Goal: Transaction & Acquisition: Purchase product/service

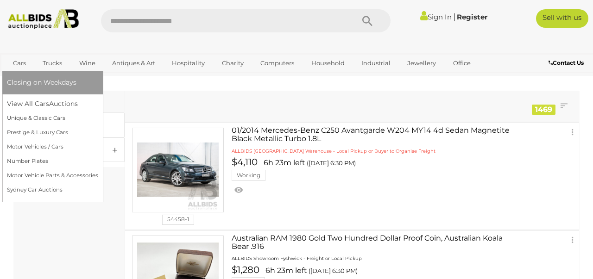
click at [20, 63] on link "Cars" at bounding box center [19, 63] width 25 height 15
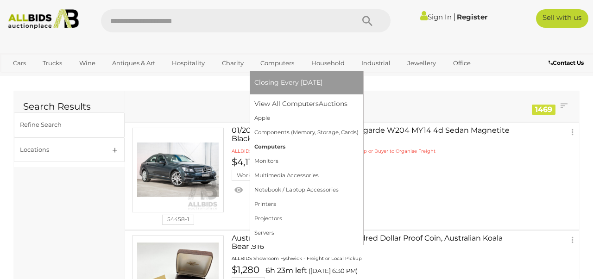
click at [268, 146] on link "Computers" at bounding box center [306, 147] width 104 height 14
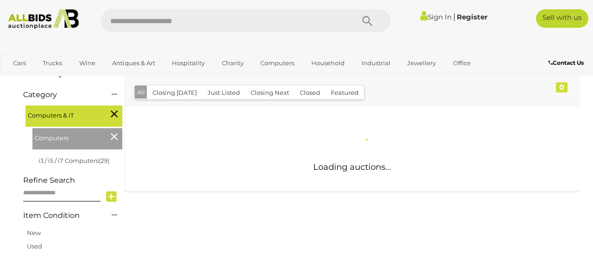
scroll to position [138, 0]
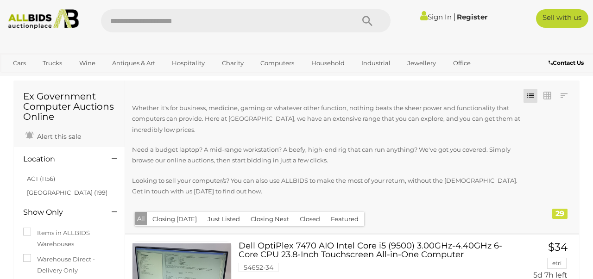
scroll to position [7, 0]
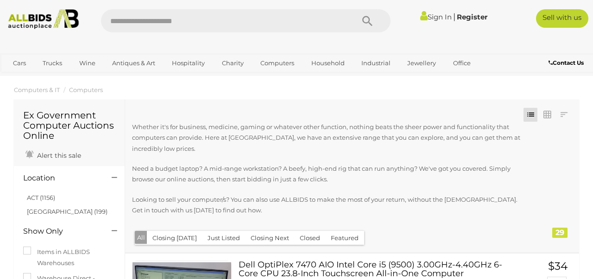
click at [219, 23] on input "text" at bounding box center [223, 20] width 244 height 23
type input "*"
type input "****"
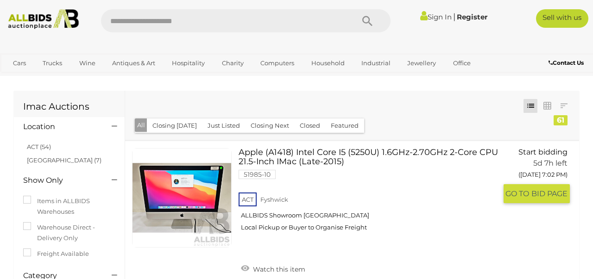
click at [293, 154] on link "Apple (A1418) Intel Core I5 (5250U) 1.6GHz-2.70GHz 2-Core CPU 21.5-Inch IMac (L…" at bounding box center [370, 193] width 251 height 90
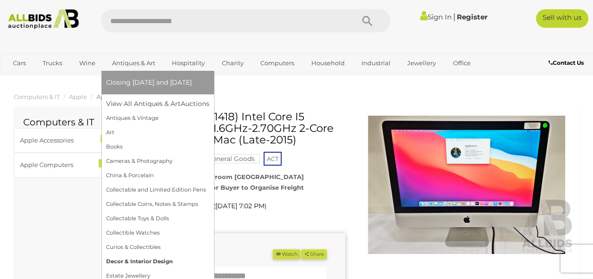
click at [134, 262] on link "Decor & Interior Design" at bounding box center [157, 262] width 103 height 14
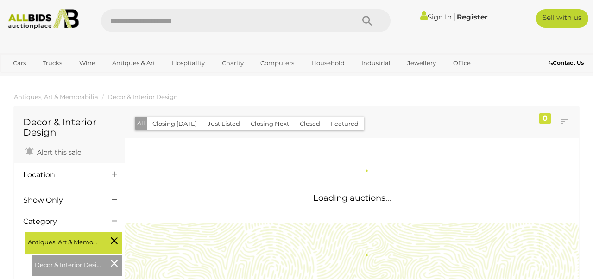
scroll to position [19, 0]
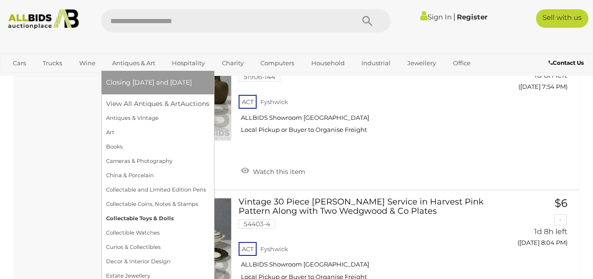
scroll to position [2485, 0]
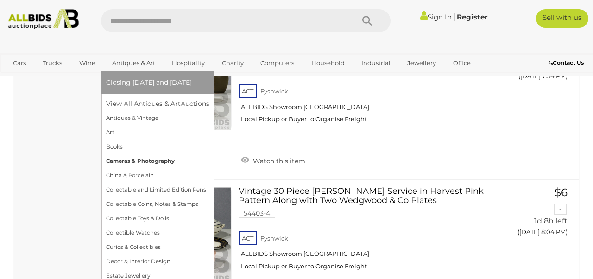
click at [153, 159] on link "Cameras & Photography" at bounding box center [157, 161] width 103 height 14
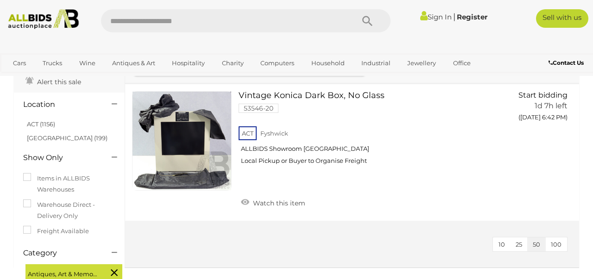
scroll to position [63, 0]
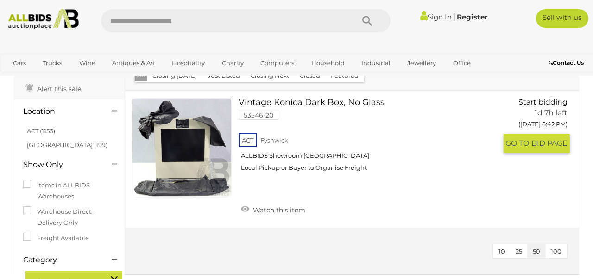
click at [194, 136] on link at bounding box center [182, 148] width 100 height 100
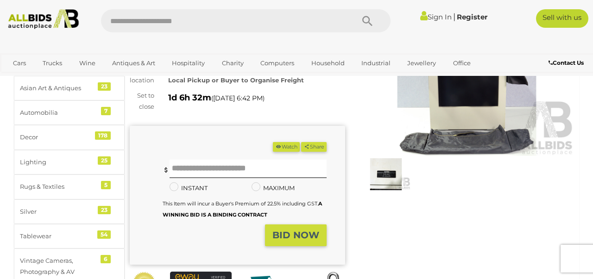
scroll to position [104, 0]
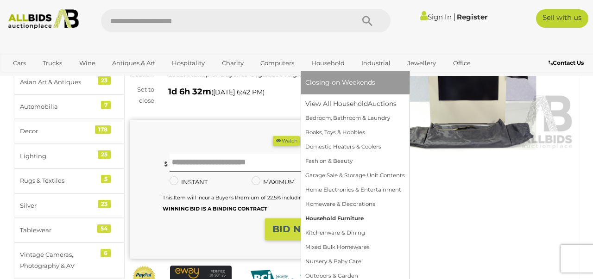
click at [328, 220] on link "Household Furniture" at bounding box center [355, 219] width 100 height 14
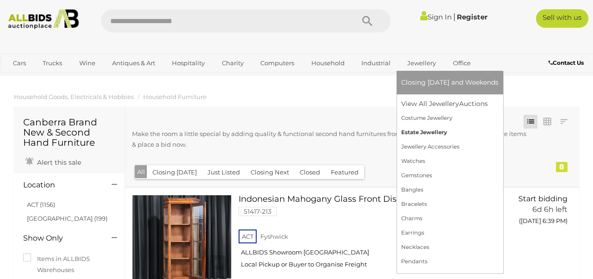
click at [416, 132] on link "Estate Jewellery" at bounding box center [449, 132] width 97 height 14
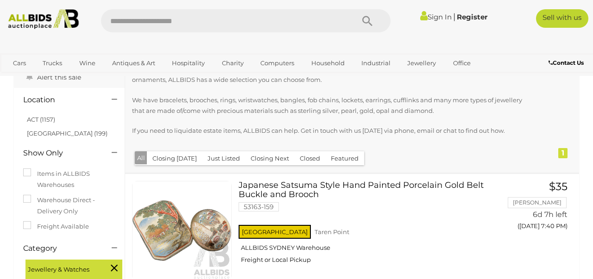
scroll to position [52, 0]
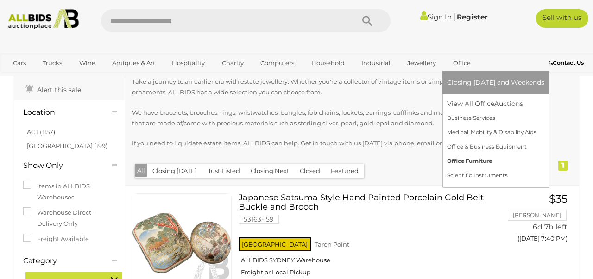
click at [467, 164] on link "Office Furniture" at bounding box center [495, 161] width 97 height 14
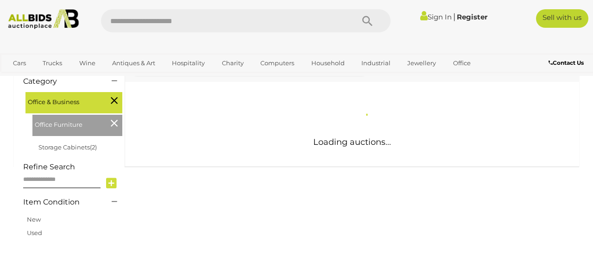
scroll to position [140, 0]
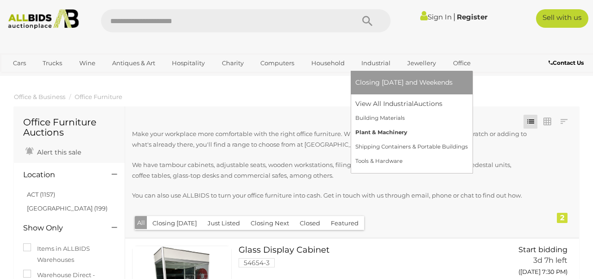
click at [373, 133] on link "Plant & Machinery" at bounding box center [411, 132] width 113 height 14
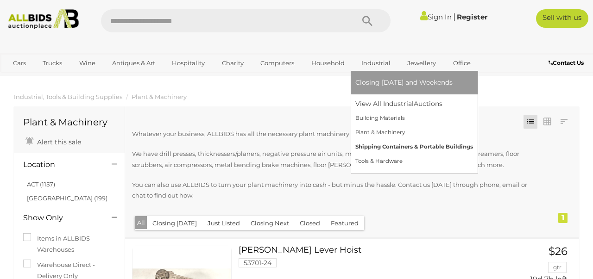
click at [383, 149] on link "Shipping Containers & Portable Buildings" at bounding box center [414, 147] width 118 height 14
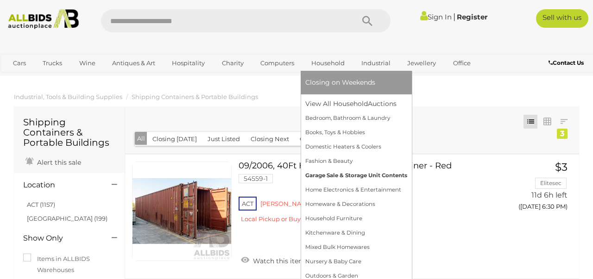
click at [337, 179] on link "Garage Sale & Storage Unit Contents" at bounding box center [356, 176] width 102 height 14
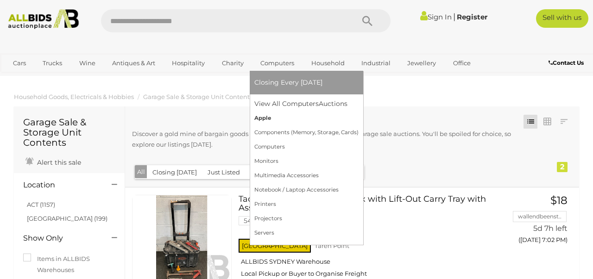
click at [270, 115] on link "Apple" at bounding box center [306, 118] width 104 height 14
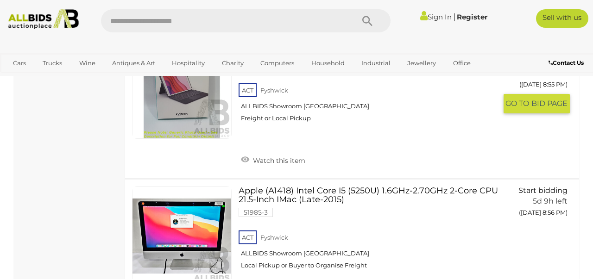
scroll to position [2126, 0]
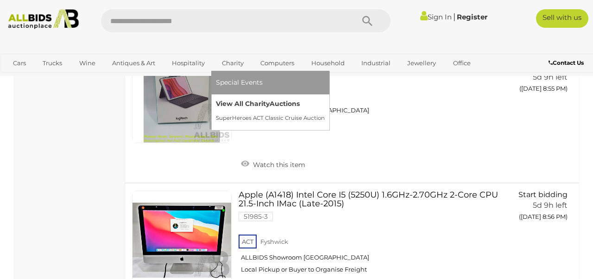
click at [229, 100] on link "View All Charity Auctions" at bounding box center [270, 104] width 109 height 14
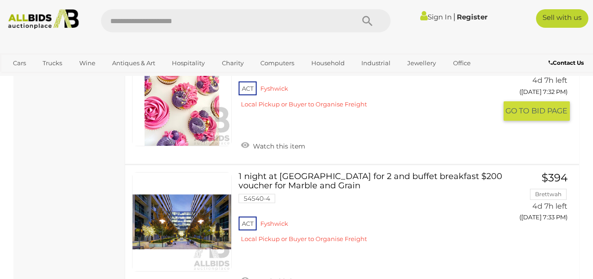
scroll to position [482, 0]
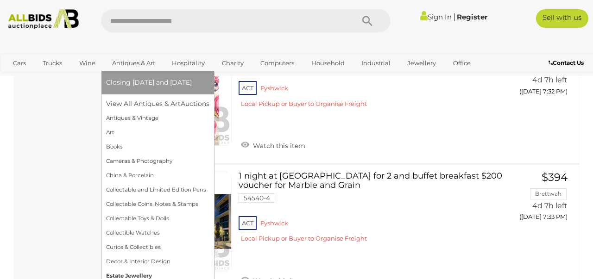
click at [125, 274] on link "Estate Jewellery" at bounding box center [157, 276] width 103 height 14
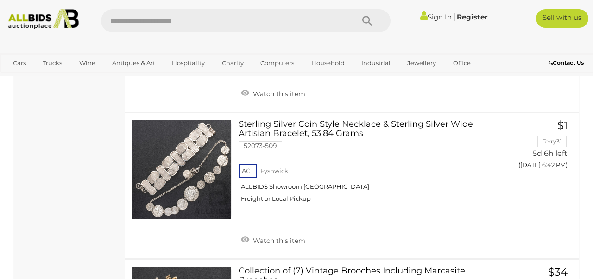
scroll to position [1350, 0]
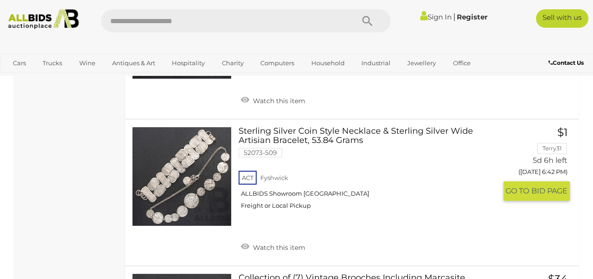
click at [188, 164] on link at bounding box center [182, 177] width 100 height 100
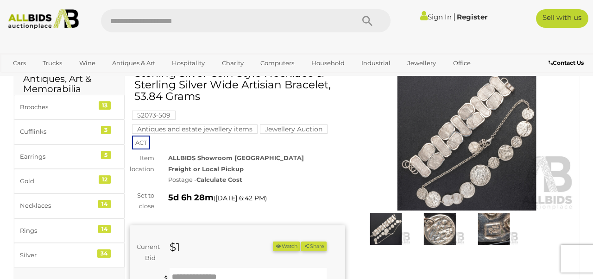
scroll to position [43, 0]
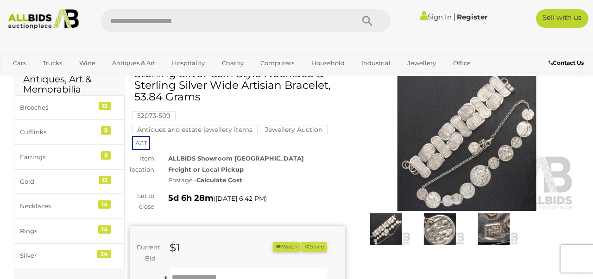
click at [473, 151] on img at bounding box center [466, 142] width 215 height 139
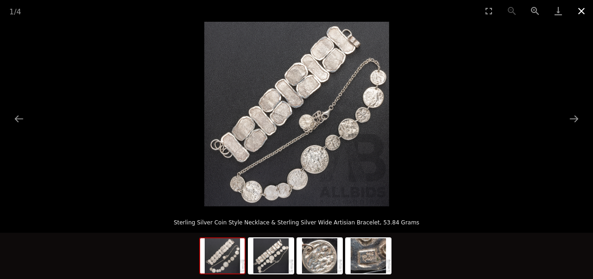
click at [579, 9] on button "Close gallery" at bounding box center [581, 11] width 23 height 22
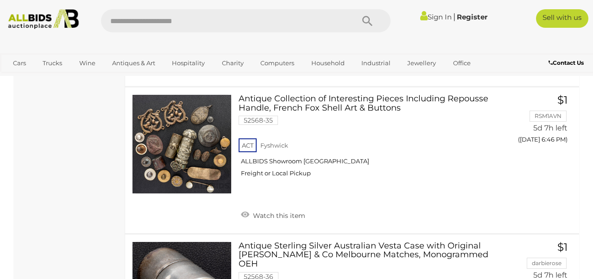
scroll to position [1832, 0]
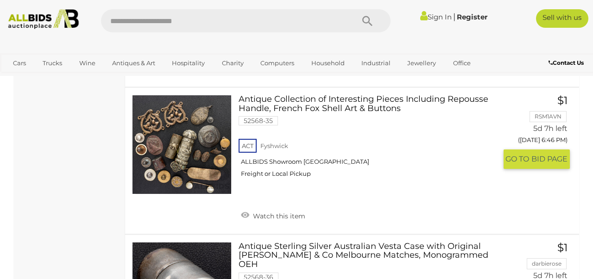
click at [199, 152] on link at bounding box center [182, 145] width 100 height 100
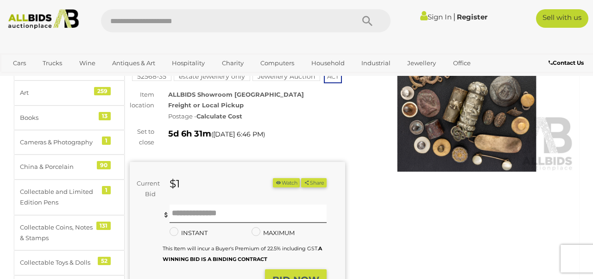
scroll to position [37, 0]
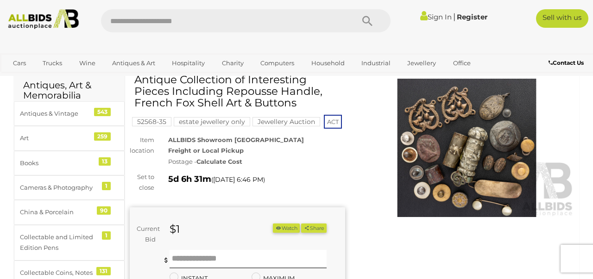
click at [433, 171] on img at bounding box center [466, 148] width 215 height 139
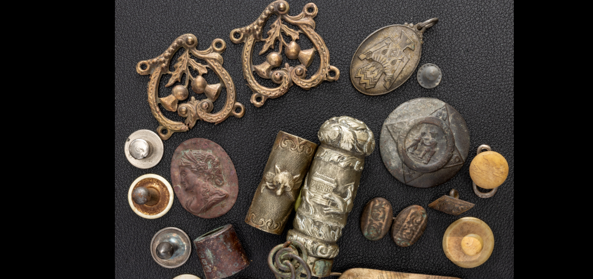
click at [452, 73] on picture at bounding box center [296, 137] width 593 height 231
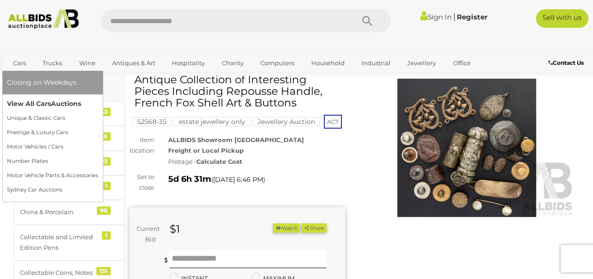
click at [37, 104] on link "View All Cars Auctions" at bounding box center [52, 104] width 91 height 14
